Goal: Task Accomplishment & Management: Complete application form

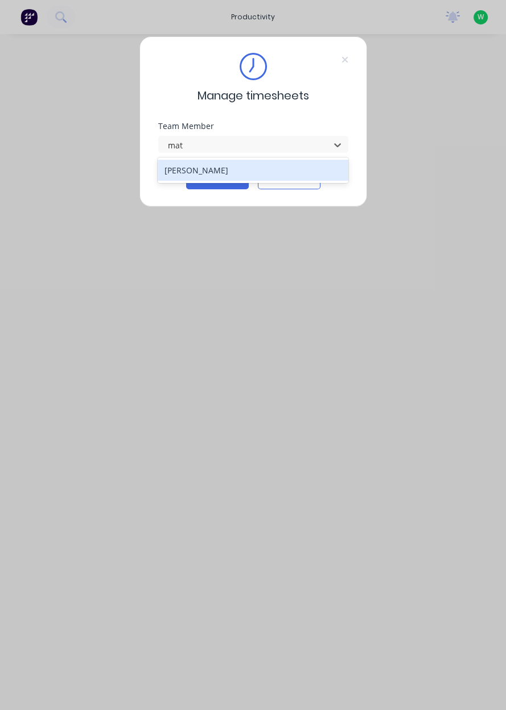
click at [252, 172] on div "[PERSON_NAME]" at bounding box center [253, 170] width 190 height 21
type input "mat"
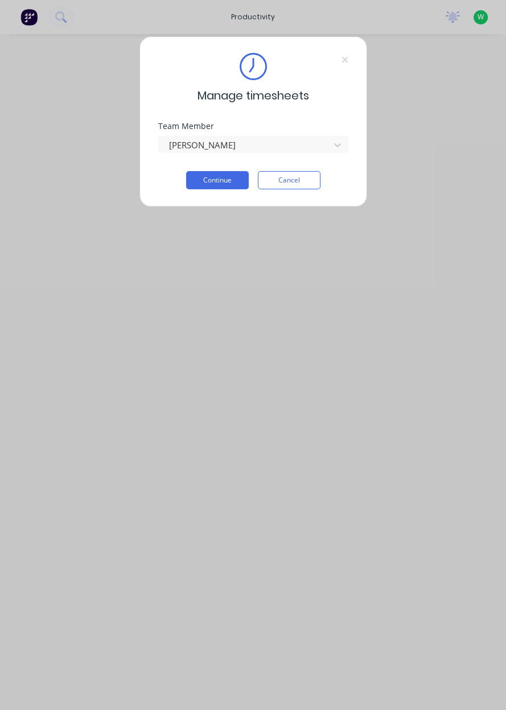
click at [213, 183] on button "Continue" at bounding box center [217, 180] width 63 height 18
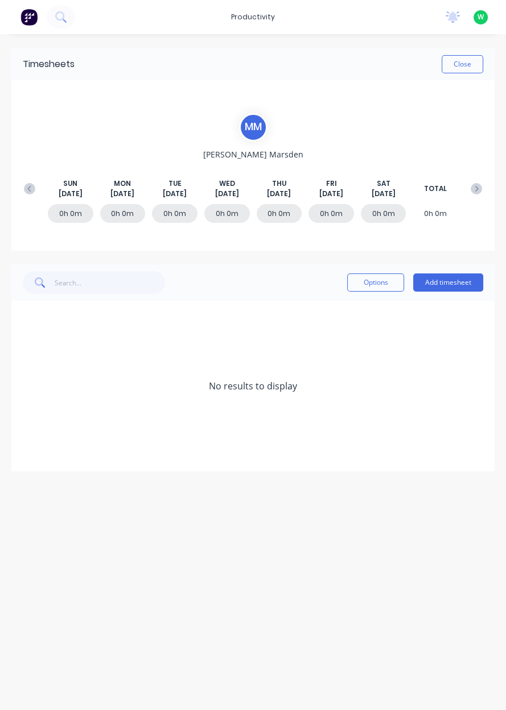
click at [458, 279] on button "Add timesheet" at bounding box center [448, 283] width 70 height 18
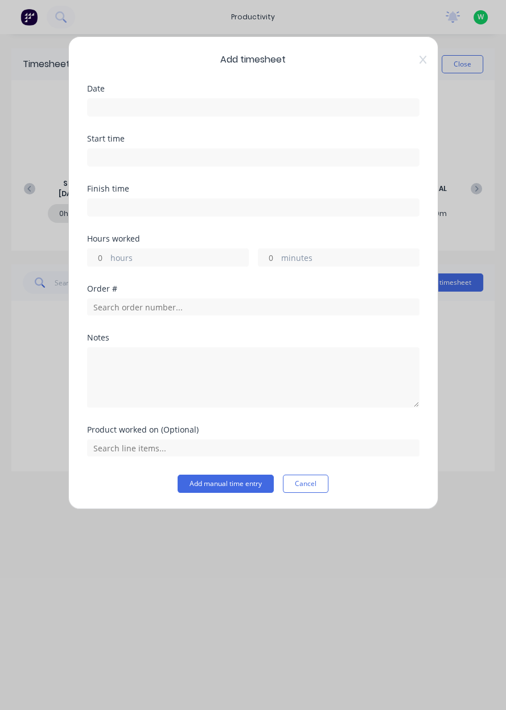
click at [305, 110] on input at bounding box center [253, 107] width 331 height 17
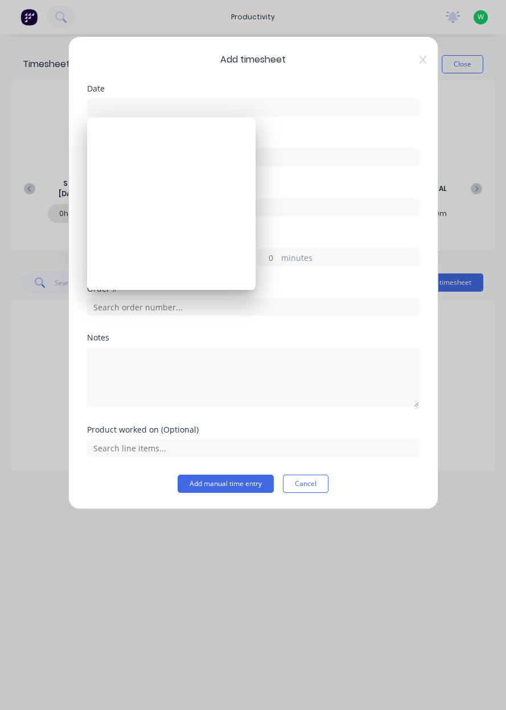
click at [313, 112] on input at bounding box center [253, 107] width 331 height 17
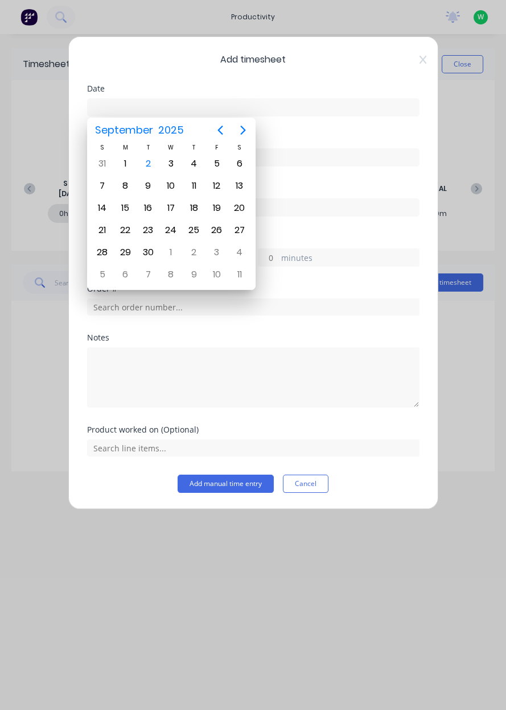
click at [125, 160] on div "1" at bounding box center [125, 163] width 17 height 17
type input "[DATE]"
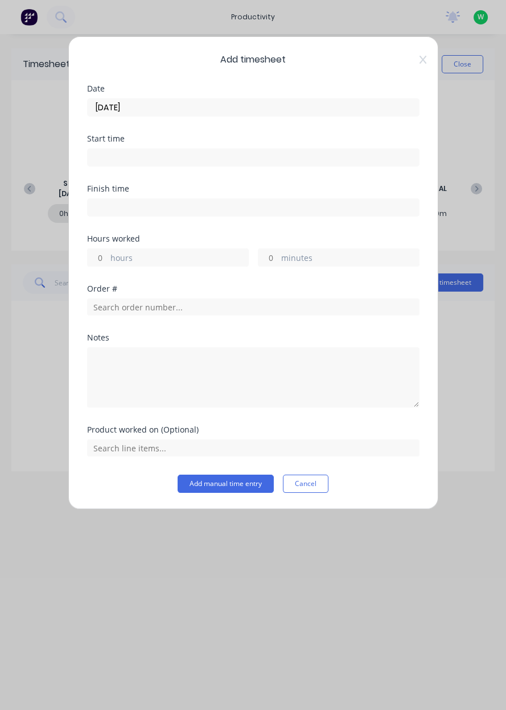
click at [169, 263] on label "hours" at bounding box center [179, 259] width 138 height 14
click at [107, 263] on input "hours" at bounding box center [98, 257] width 20 height 17
click at [208, 253] on label "hours" at bounding box center [179, 259] width 138 height 14
click at [107, 253] on input "hours" at bounding box center [98, 257] width 20 height 17
type input "2"
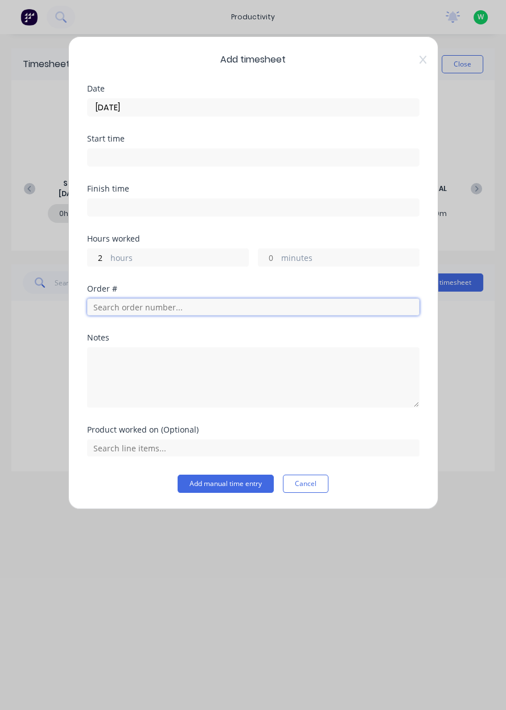
click at [187, 313] on input "text" at bounding box center [253, 307] width 332 height 17
type input "18751"
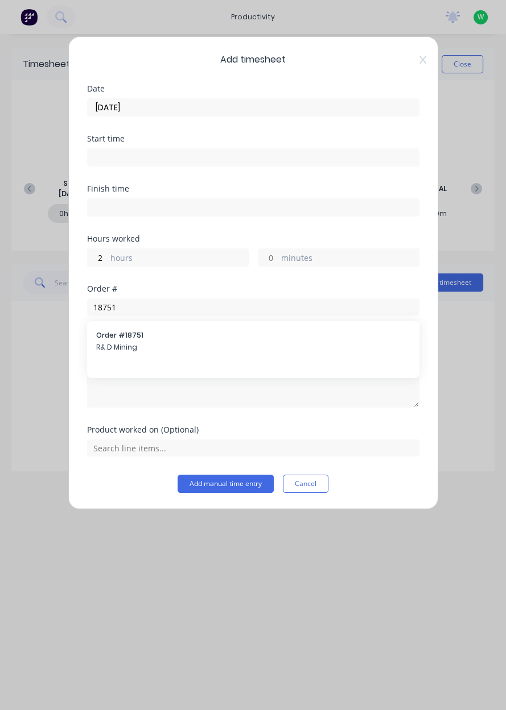
click at [189, 351] on span "R& D Mining" at bounding box center [253, 347] width 314 height 10
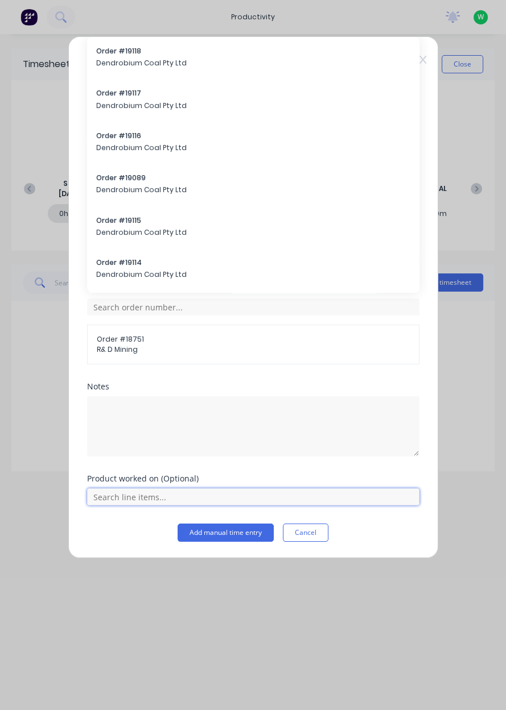
click at [180, 496] on input "text" at bounding box center [253, 496] width 332 height 17
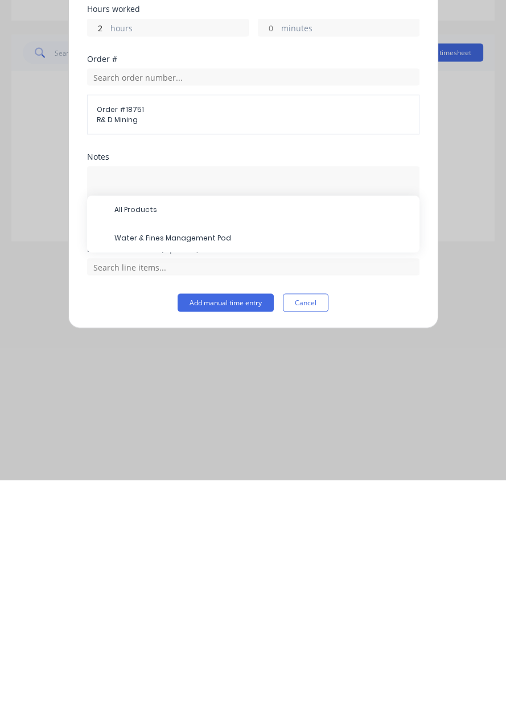
click at [256, 463] on span "Water & Fines Management Pod" at bounding box center [262, 468] width 296 height 10
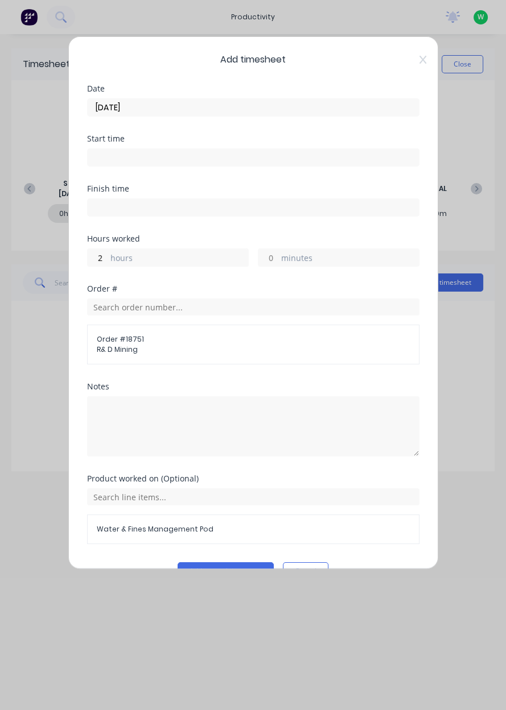
click at [214, 262] on label "hours" at bounding box center [179, 259] width 138 height 14
click at [107, 262] on input "2" at bounding box center [98, 257] width 20 height 17
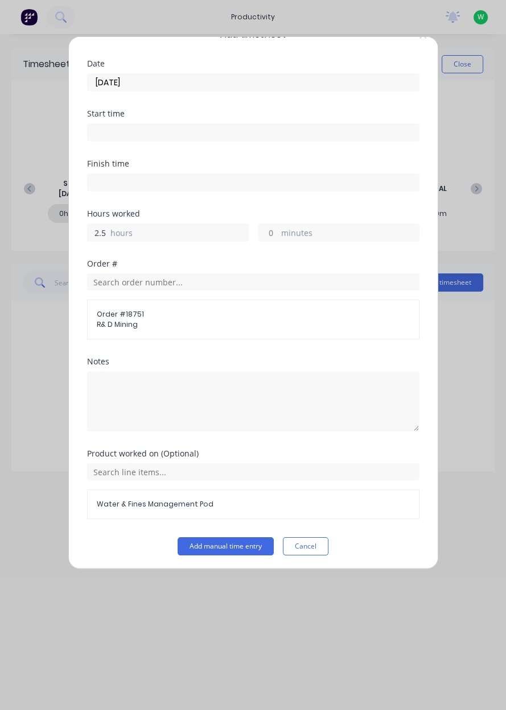
type input "2.5"
click at [235, 540] on button "Add manual time entry" at bounding box center [225, 546] width 96 height 18
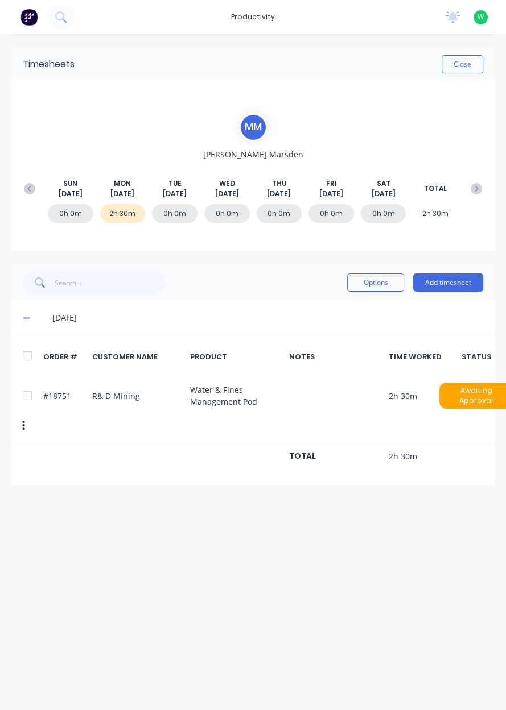
click at [448, 285] on button "Add timesheet" at bounding box center [448, 283] width 70 height 18
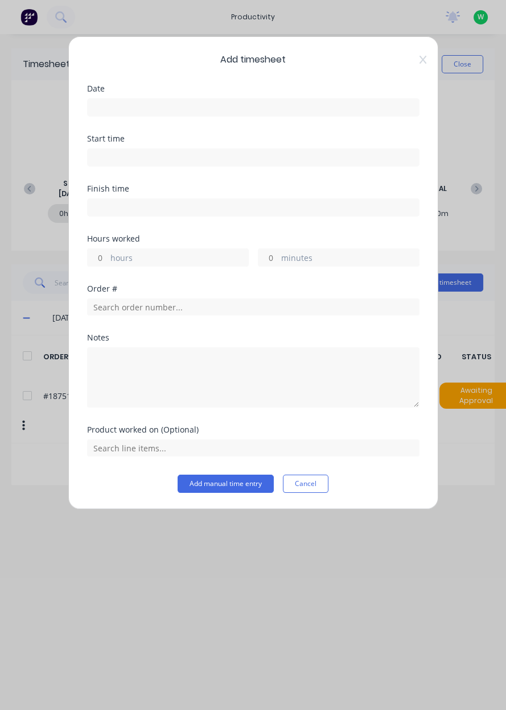
click at [301, 107] on input at bounding box center [253, 107] width 331 height 17
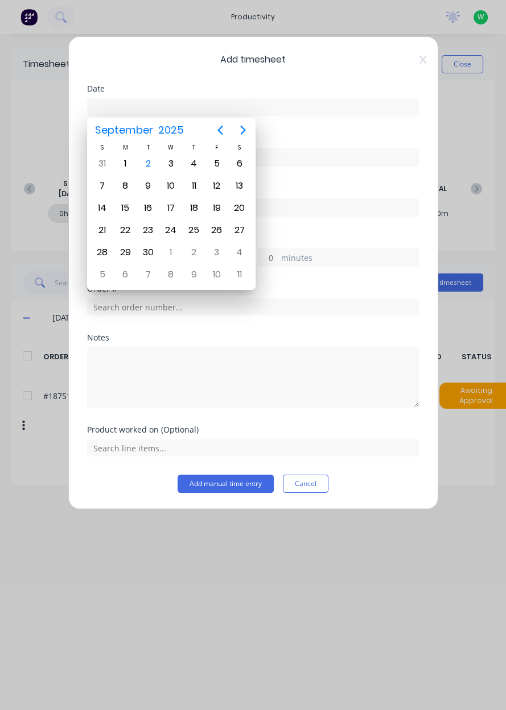
click at [126, 164] on div "1" at bounding box center [125, 163] width 17 height 17
type input "[DATE]"
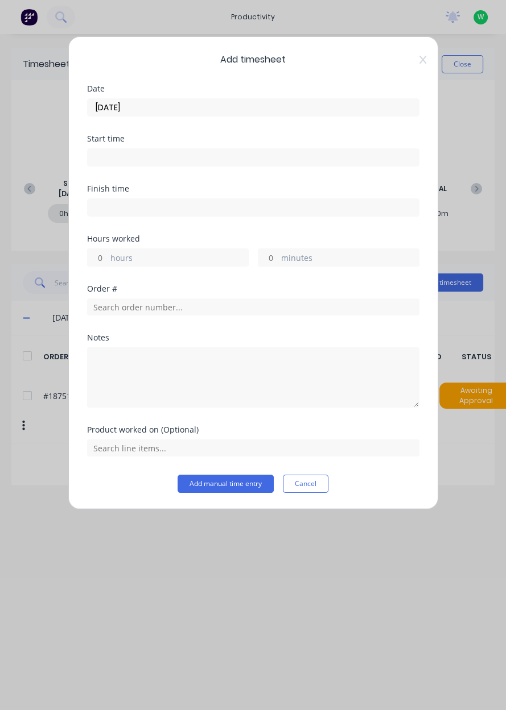
click at [217, 256] on label "hours" at bounding box center [179, 259] width 138 height 14
click at [107, 256] on input "hours" at bounding box center [98, 257] width 20 height 17
type input "8"
type input "7.5"
click at [255, 308] on input "text" at bounding box center [253, 307] width 332 height 17
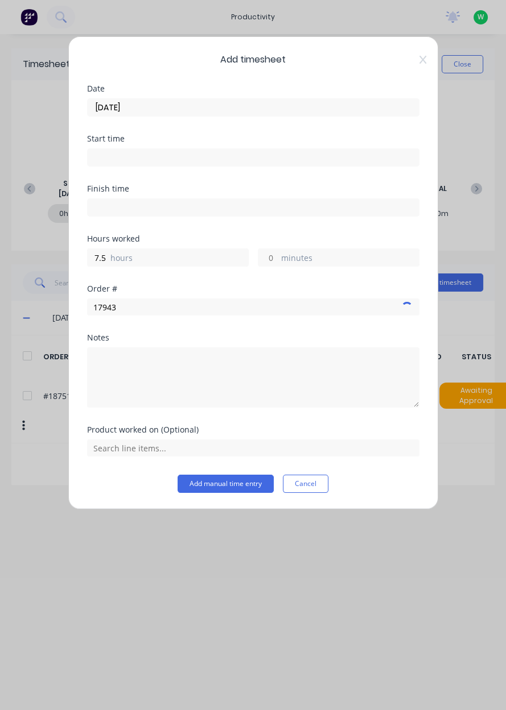
click at [175, 335] on div "Notes" at bounding box center [253, 338] width 332 height 8
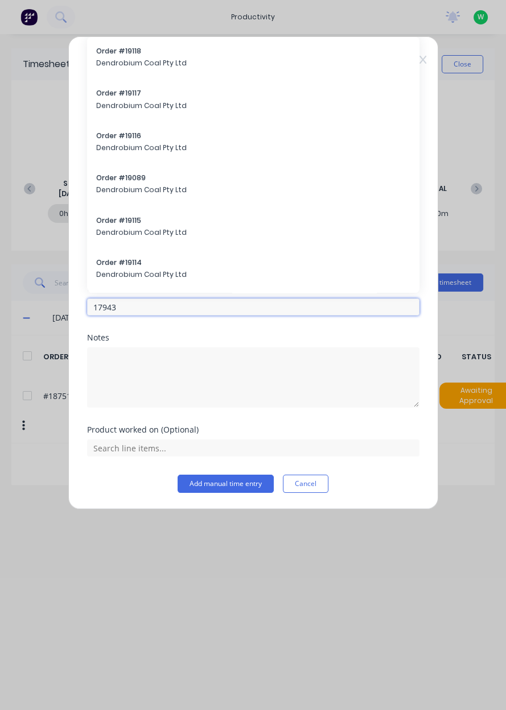
click at [183, 303] on input "17943" at bounding box center [253, 307] width 332 height 17
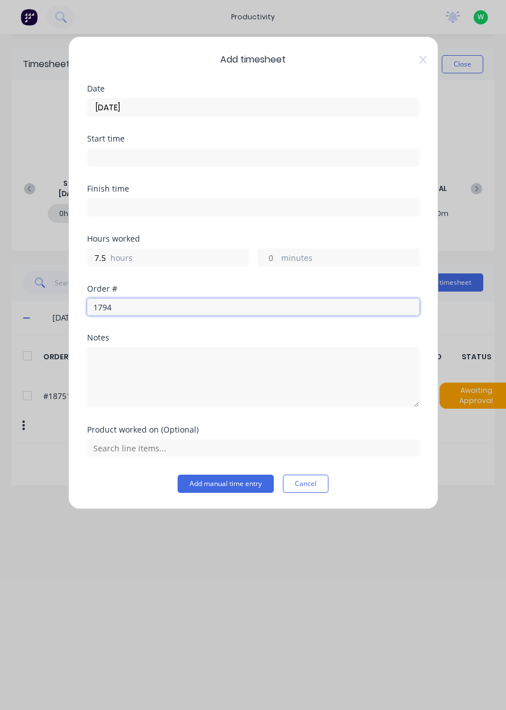
type input "17943"
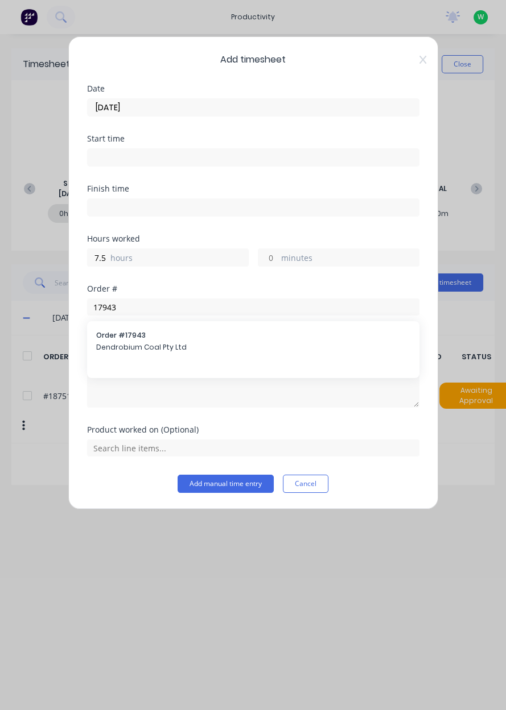
click at [186, 347] on span "Dendrobium Coal Pty Ltd" at bounding box center [253, 347] width 314 height 10
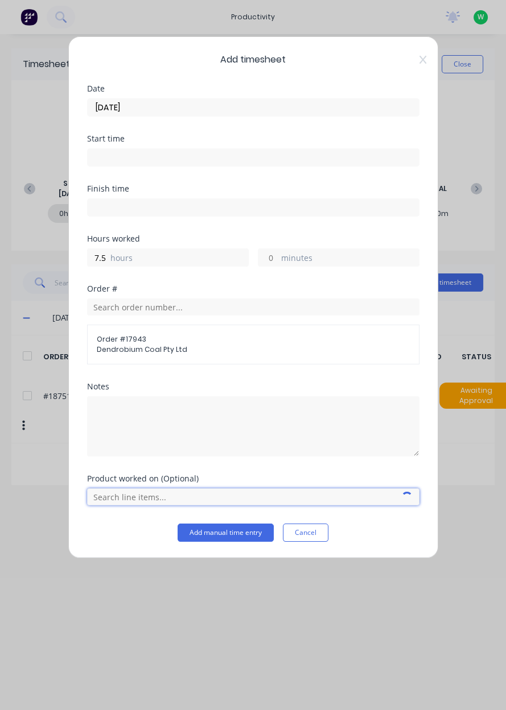
click at [165, 490] on input "text" at bounding box center [253, 496] width 332 height 17
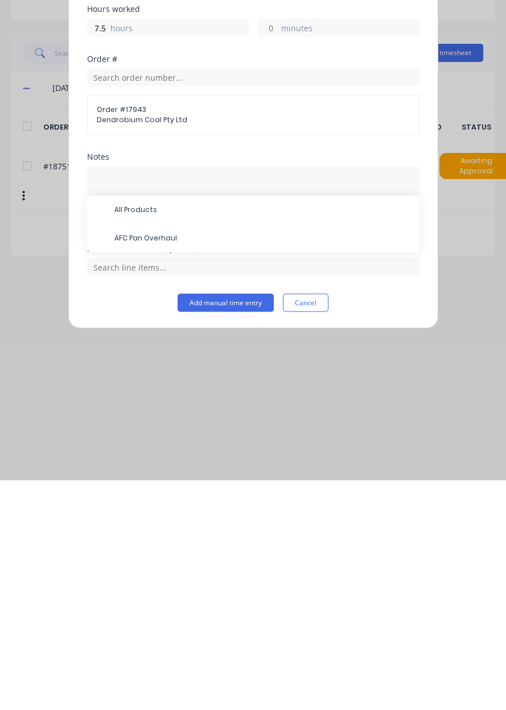
click at [198, 469] on span "AFC Pan Overhaul" at bounding box center [262, 468] width 296 height 10
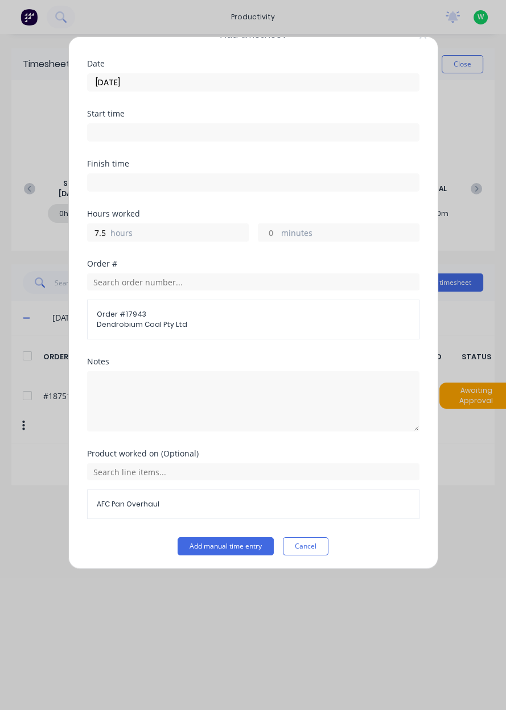
click at [247, 545] on button "Add manual time entry" at bounding box center [225, 546] width 96 height 18
